Goal: Check status

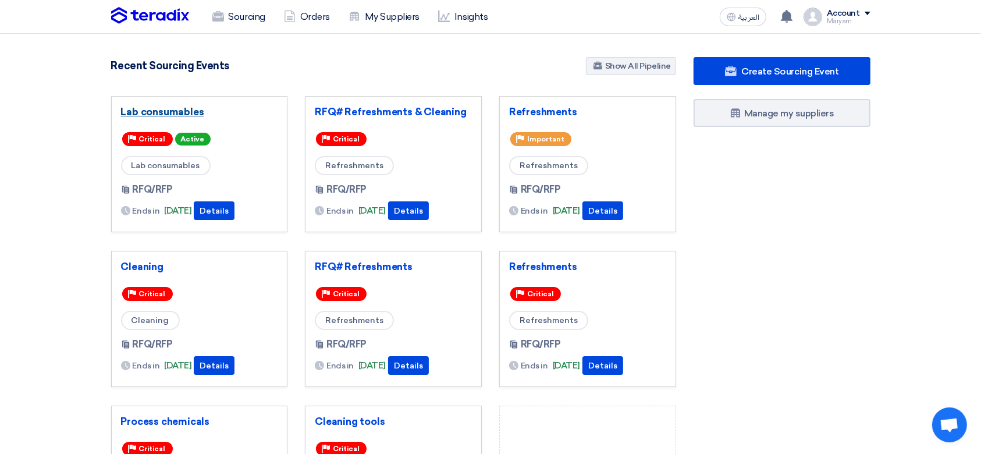
click at [171, 113] on link "Lab consumables" at bounding box center [199, 112] width 157 height 12
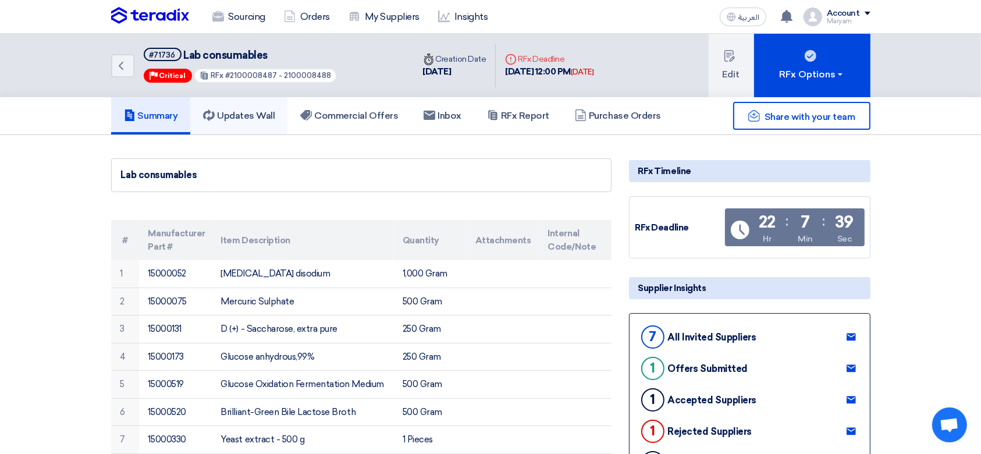
click at [225, 121] on link "Updates Wall" at bounding box center [238, 115] width 97 height 37
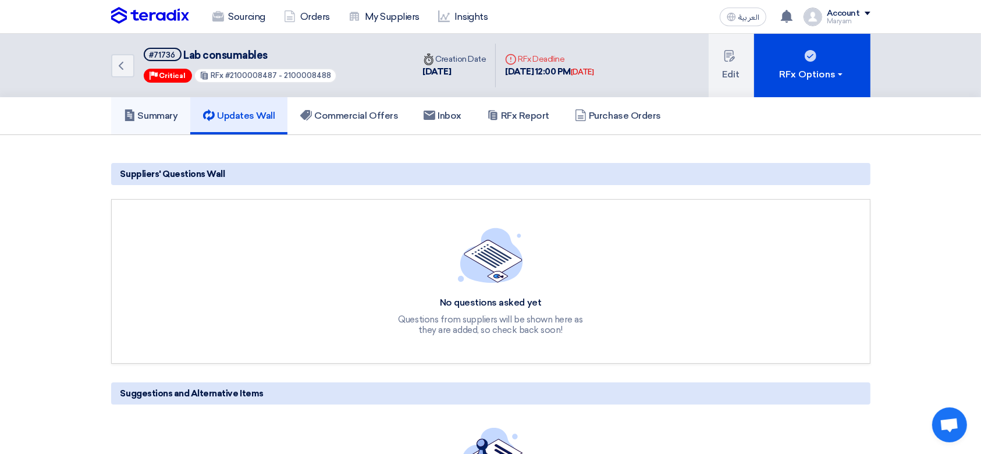
click at [143, 119] on h5 "Summary" at bounding box center [151, 116] width 54 height 12
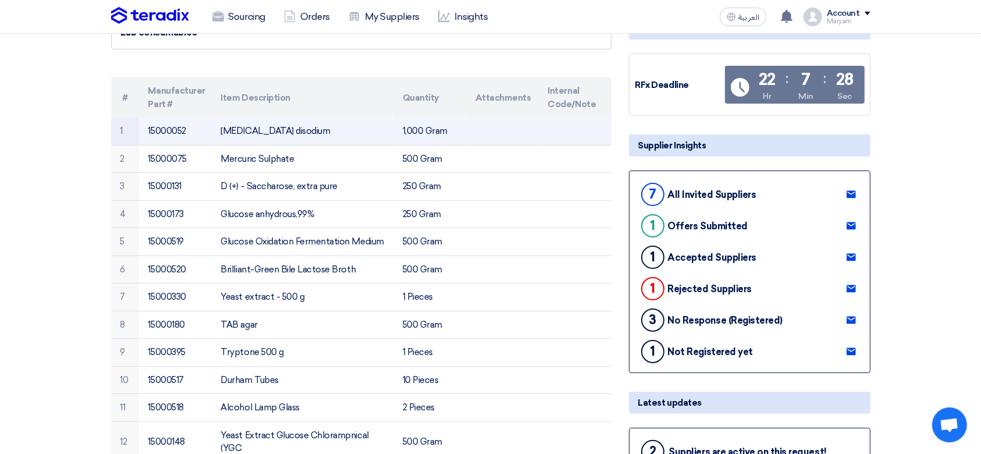
scroll to position [310, 0]
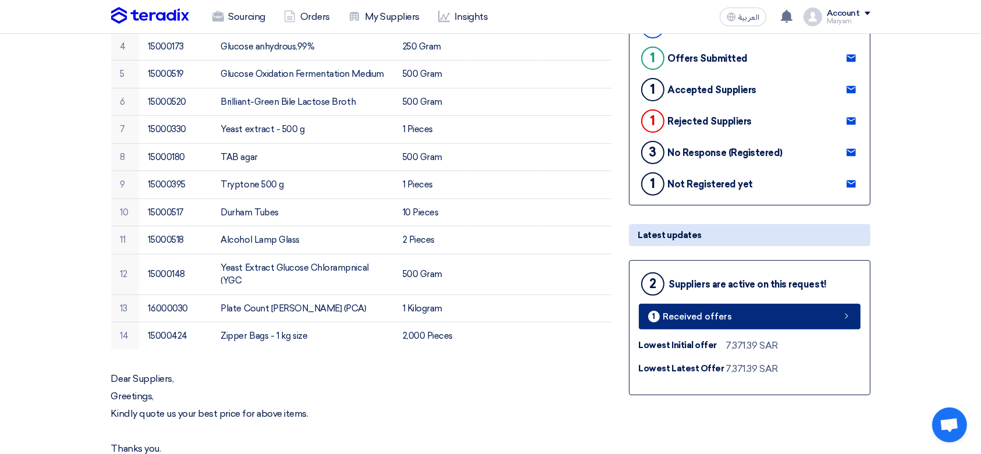
click at [753, 313] on link "1 Received offers" at bounding box center [750, 317] width 222 height 26
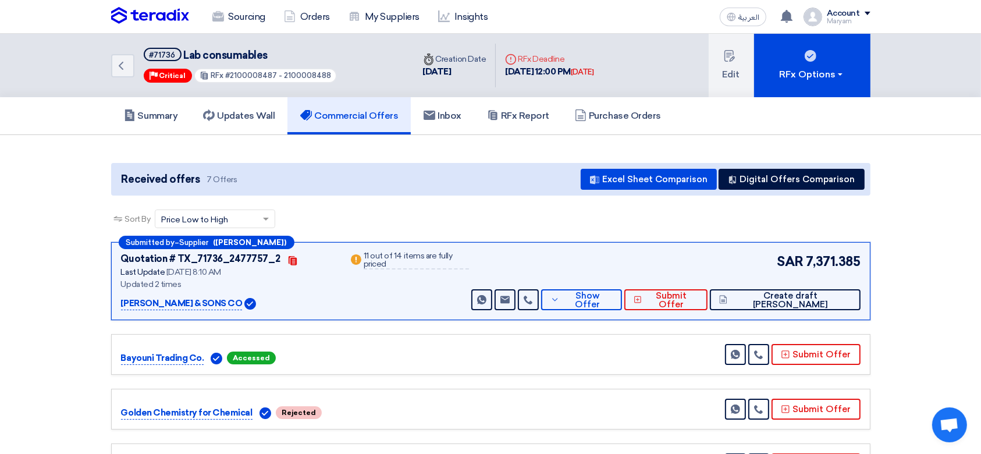
click at [270, 313] on div "Submitted by – Supplier ([PERSON_NAME]) Quotation # TX_71736_2477757_2 Contacts…" at bounding box center [491, 281] width 760 height 78
click at [126, 67] on icon "Back" at bounding box center [121, 66] width 14 height 14
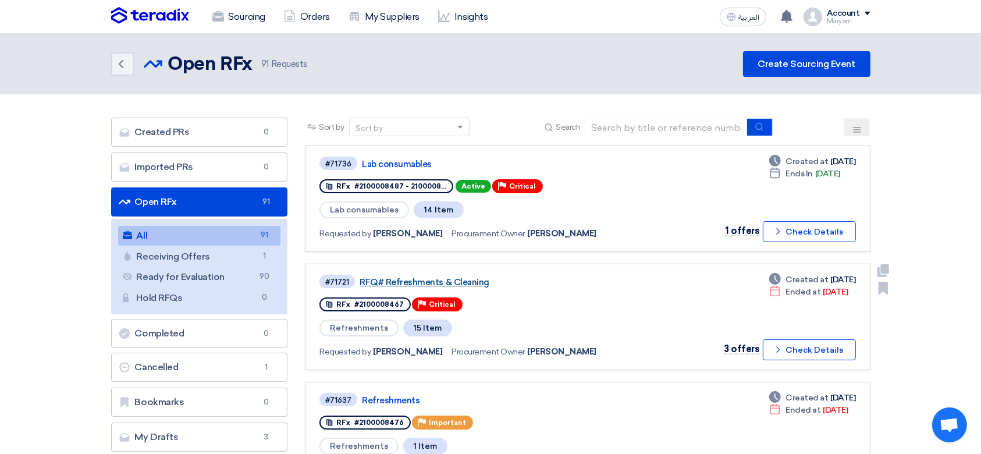
click at [433, 285] on link "RFQ# Refreshments & Cleaning" at bounding box center [505, 282] width 291 height 10
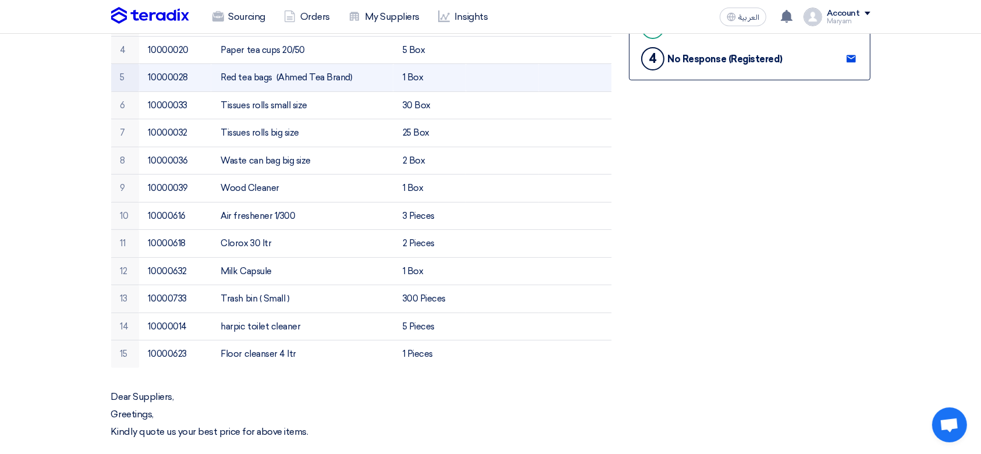
scroll to position [310, 0]
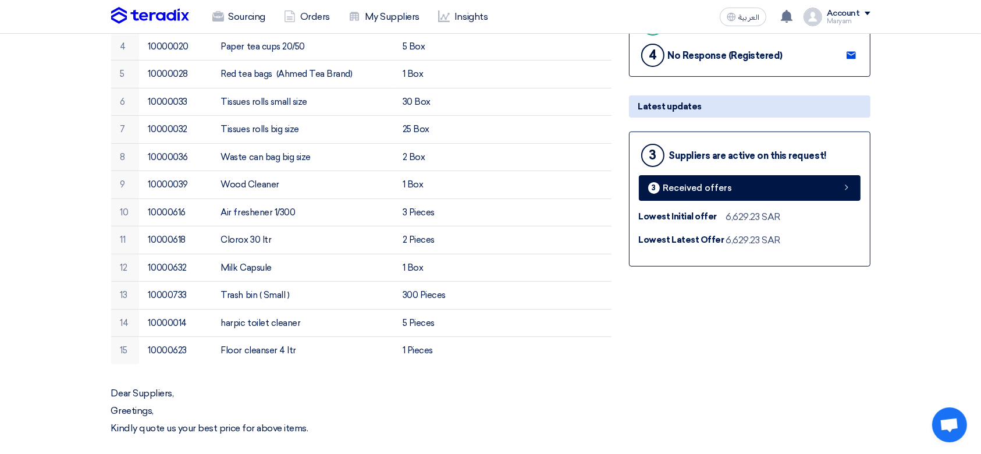
click at [508, 416] on div "Dear Suppliers, Greetings, Kindly quote us your best price for above items. Tha…" at bounding box center [361, 428] width 501 height 81
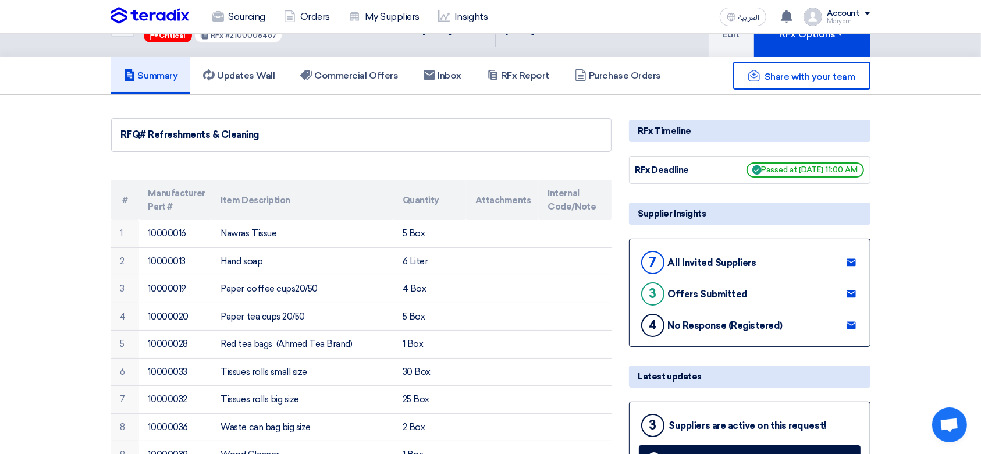
scroll to position [0, 0]
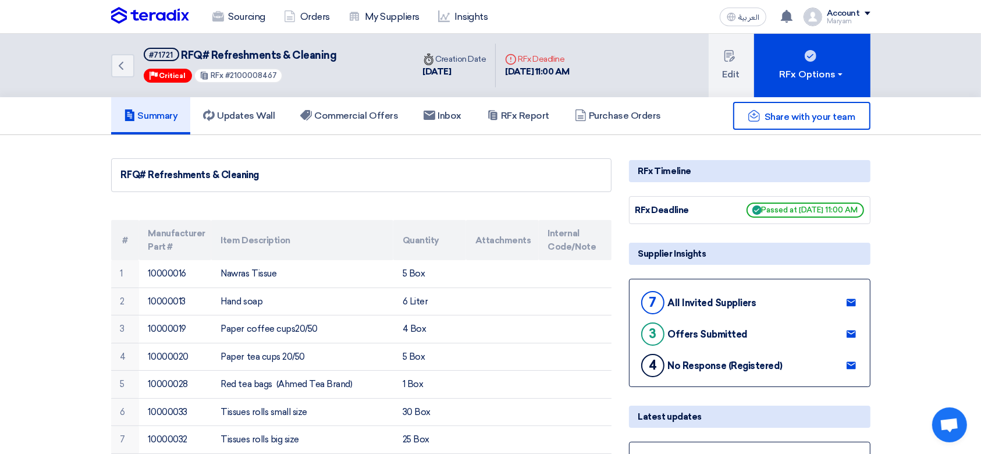
click at [161, 21] on img at bounding box center [150, 15] width 78 height 17
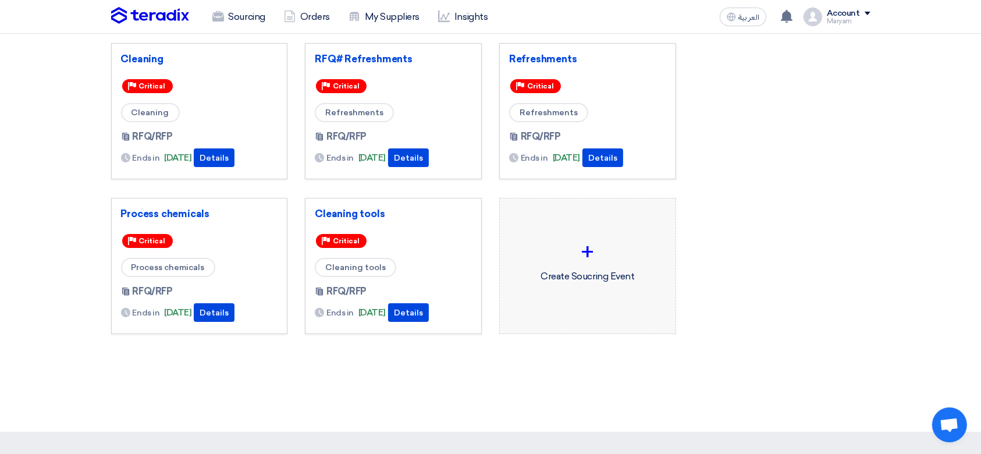
scroll to position [310, 0]
